Goal: Communication & Community: Answer question/provide support

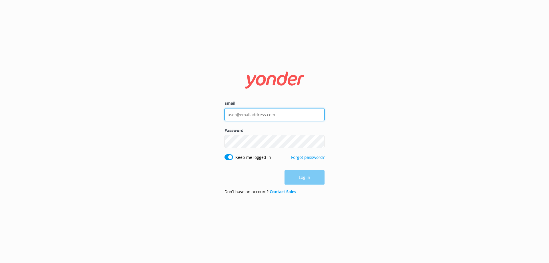
click at [247, 118] on input "Email" at bounding box center [275, 114] width 100 height 13
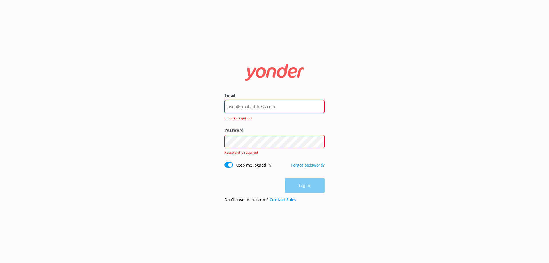
type input "[EMAIL_ADDRESS][DOMAIN_NAME]"
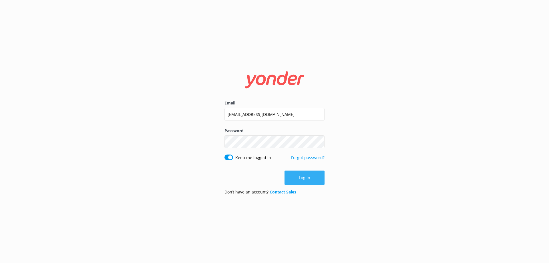
click at [293, 179] on button "Log in" at bounding box center [305, 177] width 40 height 14
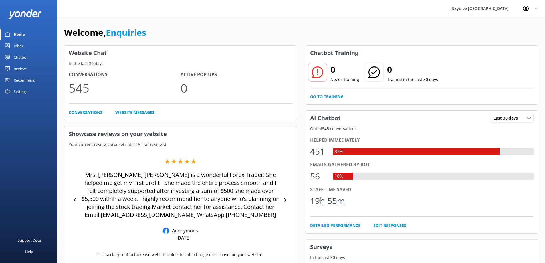
click at [22, 56] on div "Chatbot" at bounding box center [21, 56] width 14 height 11
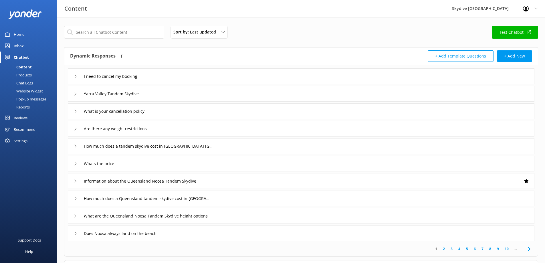
click at [24, 44] on link "Inbox" at bounding box center [28, 45] width 57 height 11
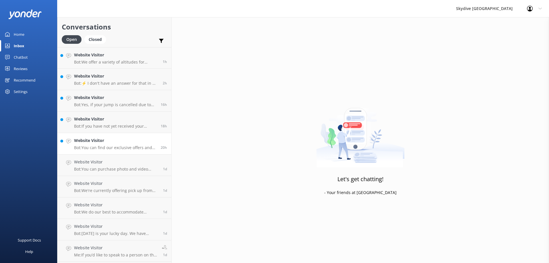
click at [95, 144] on h4 "Website Visitor" at bounding box center [115, 140] width 82 height 6
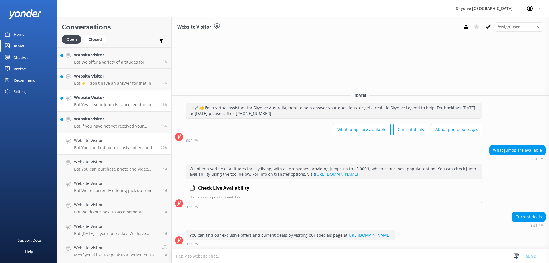
click at [112, 101] on div "Website Visitor Bot: Yes, if your jump is cancelled due to weather and you are …" at bounding box center [115, 100] width 82 height 13
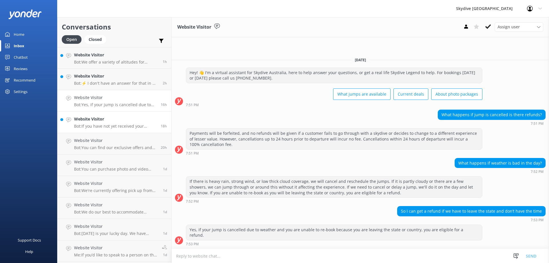
click at [105, 124] on p "Bot: If you have not yet received your confirmation email, please check your ju…" at bounding box center [115, 126] width 82 height 5
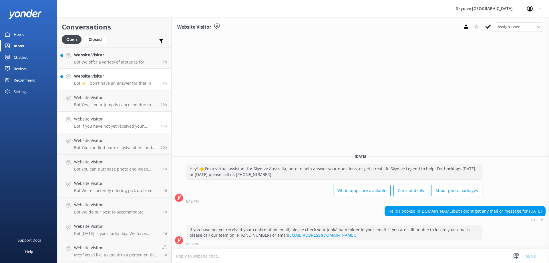
click at [104, 80] on div "Website Visitor Bot: ⚡ I don't have an answer for that in my knowledge base. Pl…" at bounding box center [116, 79] width 84 height 13
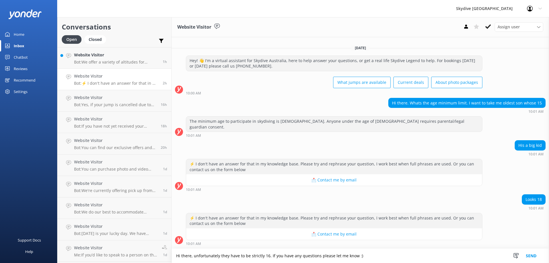
click at [268, 254] on textarea "Hi there, unfortunately they have to be strictly 16. If you have any questions …" at bounding box center [361, 256] width 378 height 14
type textarea "Hi there, unfortunately they have to be strictly 16 as per our policy. If you h…"
click at [528, 255] on button "Send" at bounding box center [531, 256] width 21 height 14
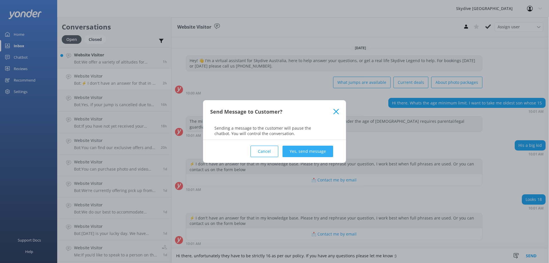
click at [301, 148] on button "Yes, send message" at bounding box center [308, 151] width 51 height 11
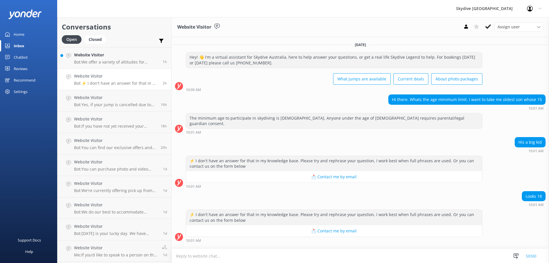
scroll to position [28, 0]
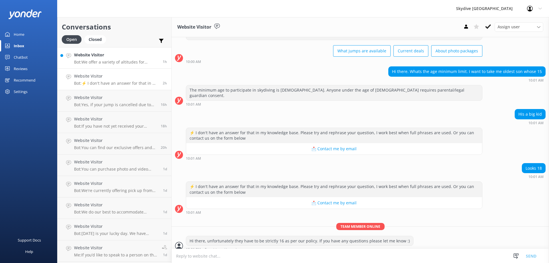
click at [105, 63] on p "Bot: We offer a variety of altitudes for skydiving, with all dropzones providin…" at bounding box center [116, 61] width 84 height 5
